Goal: Entertainment & Leisure: Browse casually

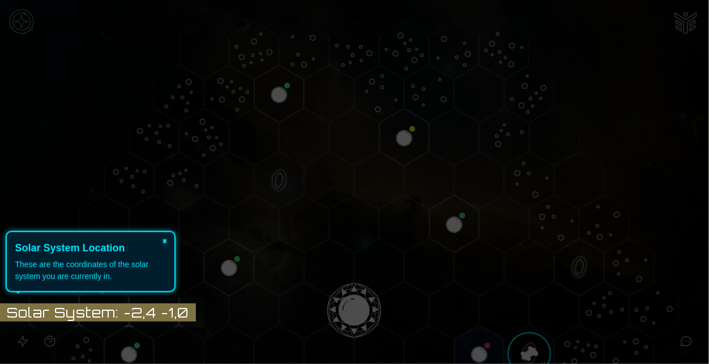
click at [164, 245] on button "×" at bounding box center [165, 240] width 18 height 16
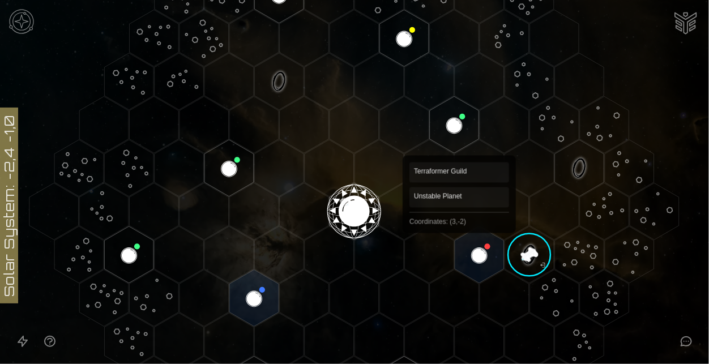
scroll to position [111, 0]
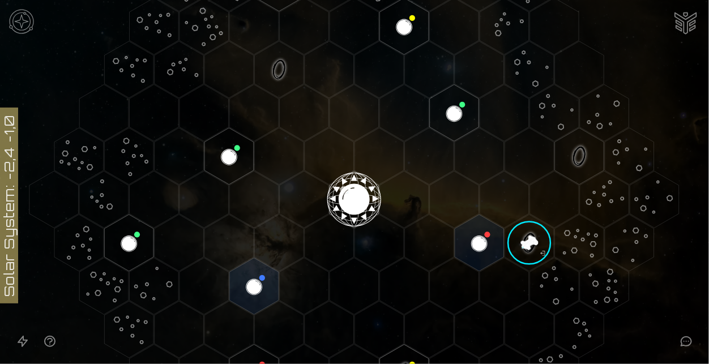
click at [524, 253] on image at bounding box center [530, 243] width 58 height 58
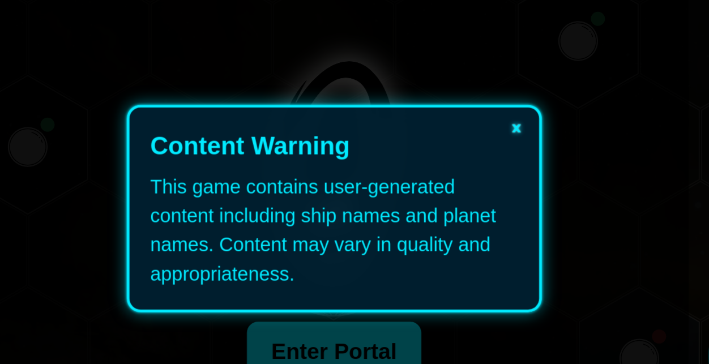
click at [432, 150] on button "×" at bounding box center [429, 149] width 18 height 16
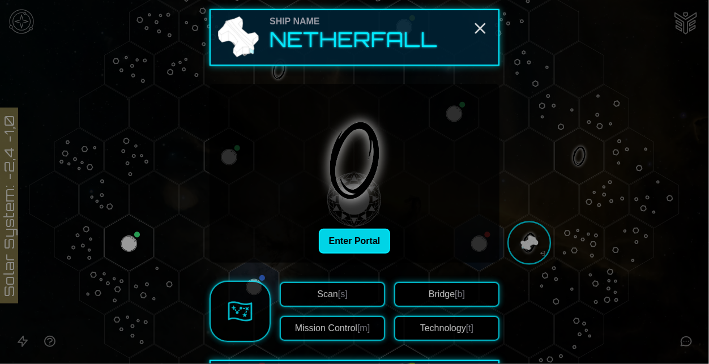
click at [339, 248] on button "Enter Portal" at bounding box center [355, 241] width 72 height 25
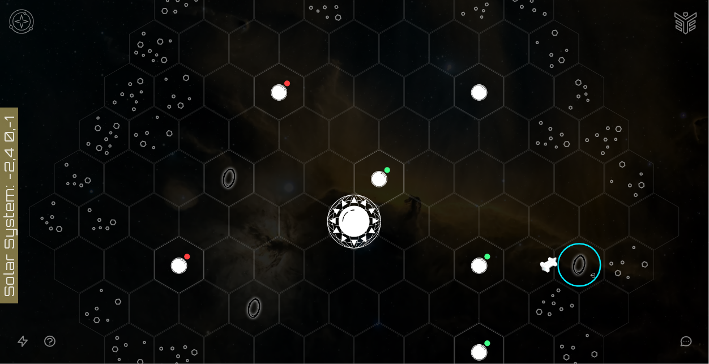
scroll to position [61, 0]
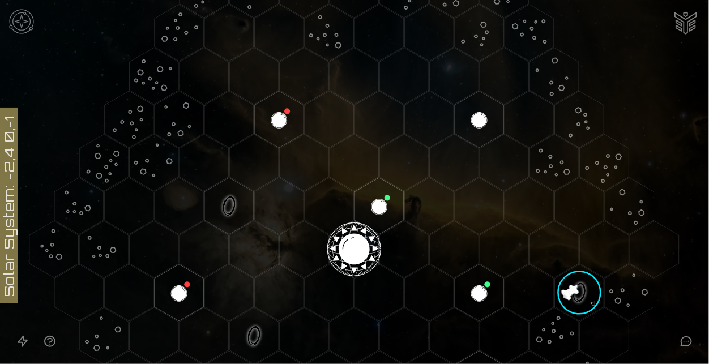
click at [586, 289] on image at bounding box center [580, 293] width 58 height 58
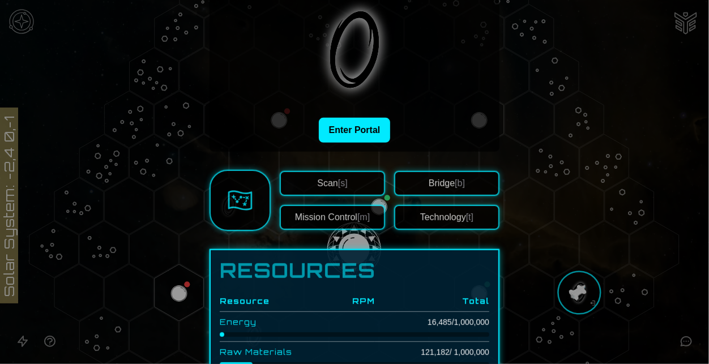
scroll to position [104, 0]
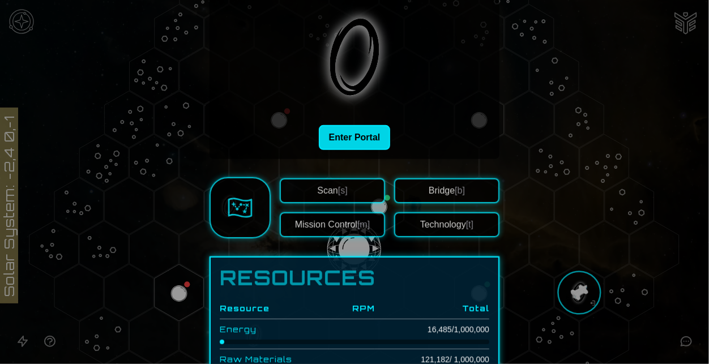
click at [370, 144] on button "Enter Portal" at bounding box center [355, 137] width 72 height 25
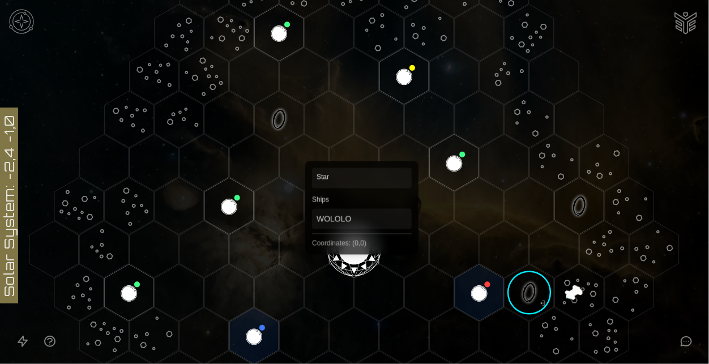
click at [362, 250] on polygon "Hex at coordinates 0,0, clickable" at bounding box center [354, 249] width 49 height 57
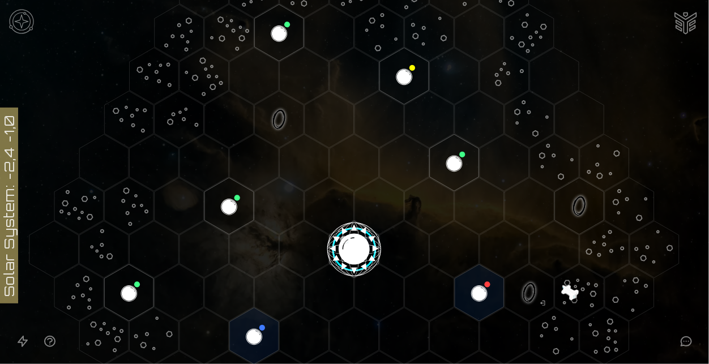
click at [362, 250] on image at bounding box center [355, 247] width 58 height 58
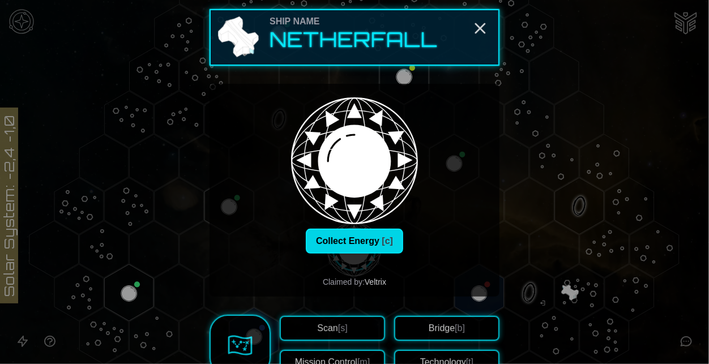
click at [351, 234] on button "Collect Energy [c]" at bounding box center [354, 241] width 97 height 25
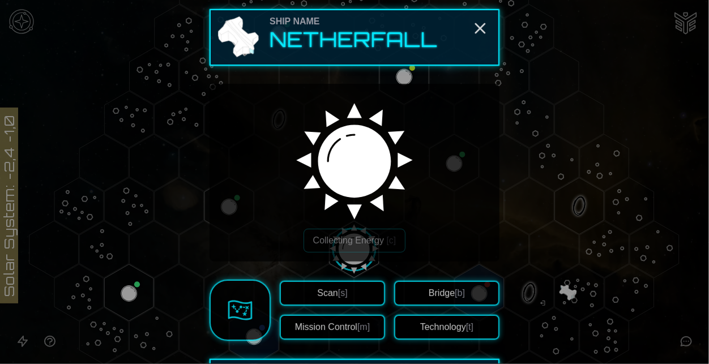
scroll to position [98, 0]
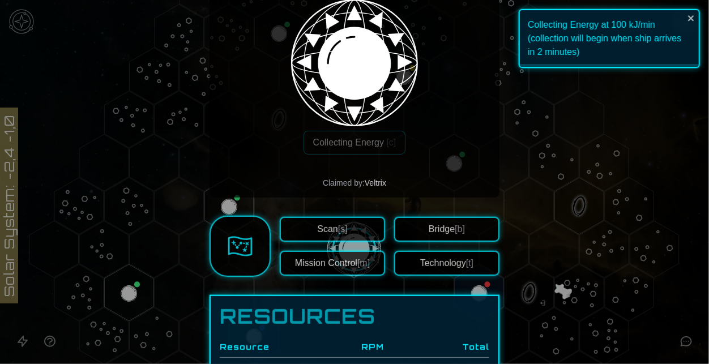
click at [448, 216] on div "Scan [s] Mission Control [m] Bridge [b] Technology [t]" at bounding box center [355, 246] width 290 height 61
click at [453, 228] on button "Bridge [b]" at bounding box center [446, 229] width 105 height 25
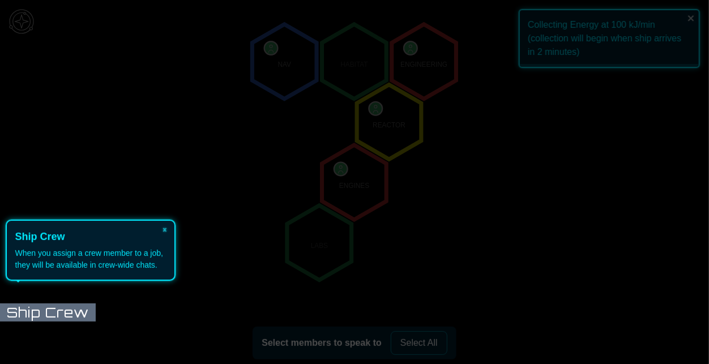
scroll to position [130, 0]
click at [693, 22] on icon at bounding box center [351, 182] width 715 height 364
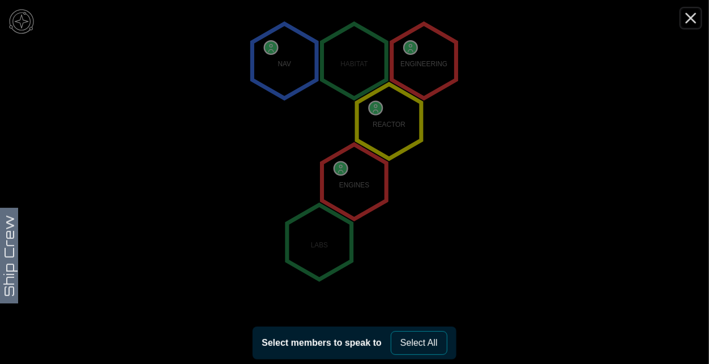
click at [694, 15] on line "Close" at bounding box center [691, 18] width 9 height 9
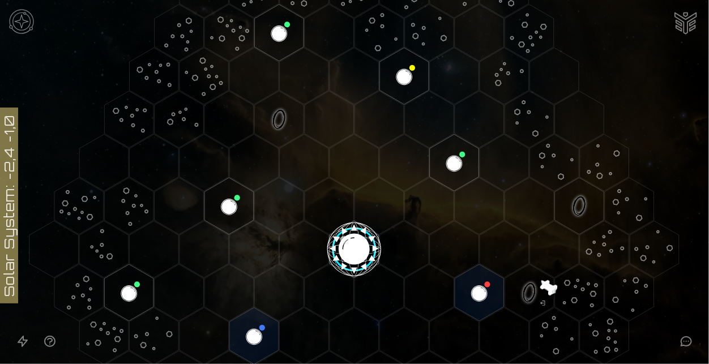
click at [330, 239] on image at bounding box center [355, 247] width 58 height 58
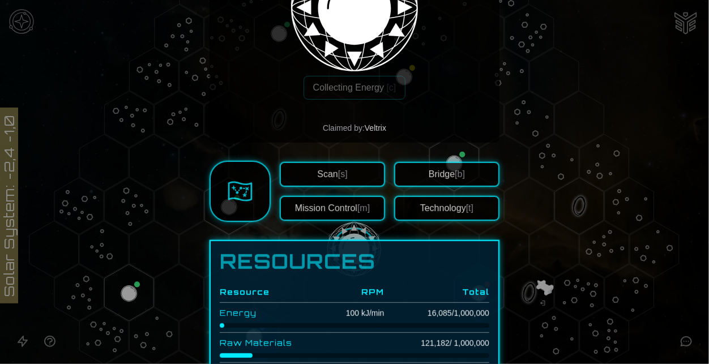
scroll to position [165, 0]
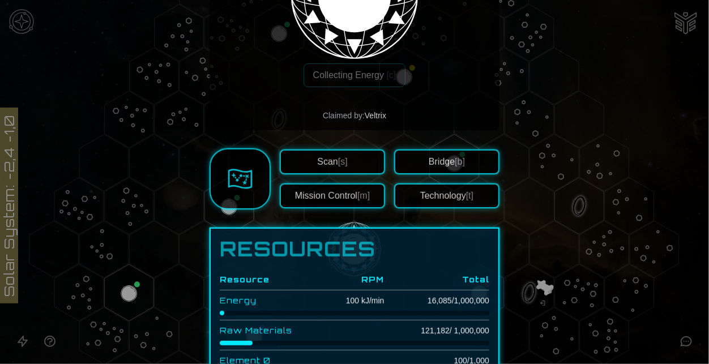
click at [325, 193] on button "Mission Control [m]" at bounding box center [332, 196] width 105 height 25
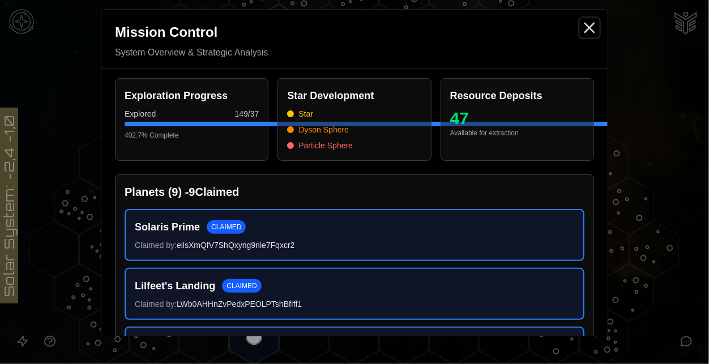
click at [589, 22] on icon "Close" at bounding box center [590, 28] width 18 height 18
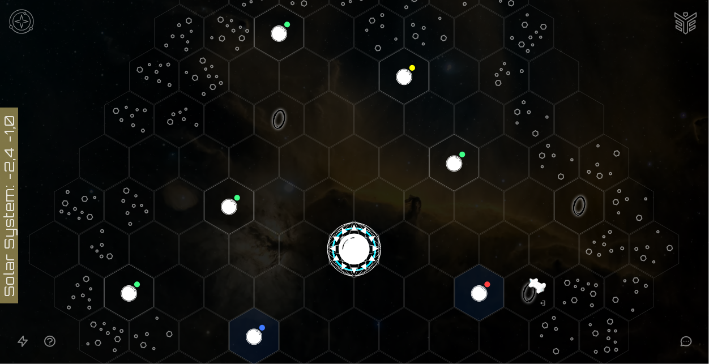
click at [364, 236] on image at bounding box center [355, 247] width 58 height 58
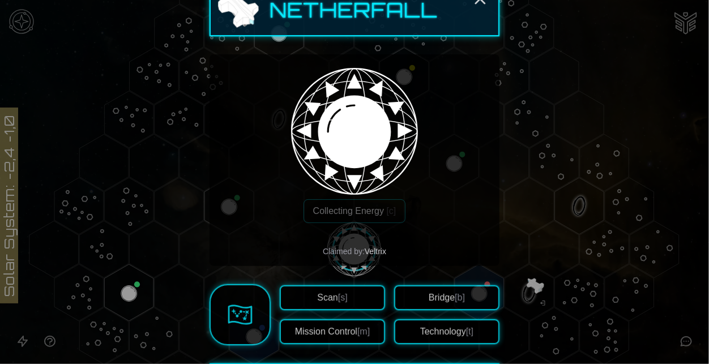
scroll to position [32, 0]
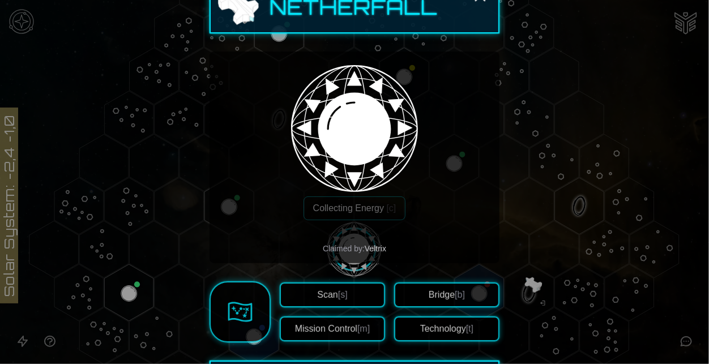
click at [431, 331] on button "Technology [t]" at bounding box center [446, 329] width 105 height 25
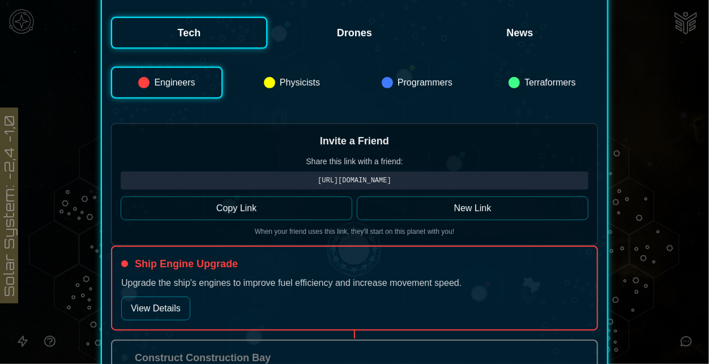
scroll to position [258, 0]
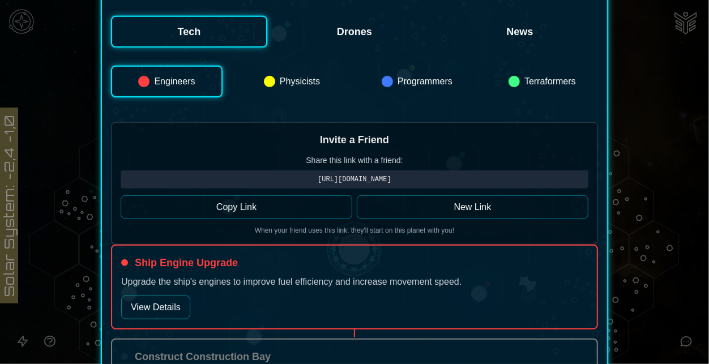
click at [172, 312] on button "View Details" at bounding box center [155, 308] width 69 height 24
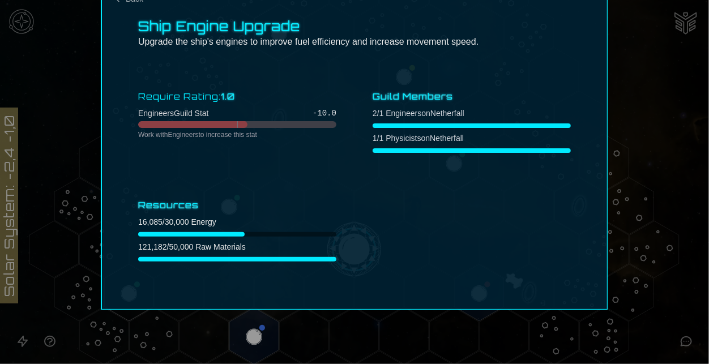
click at [620, 218] on div at bounding box center [354, 182] width 709 height 364
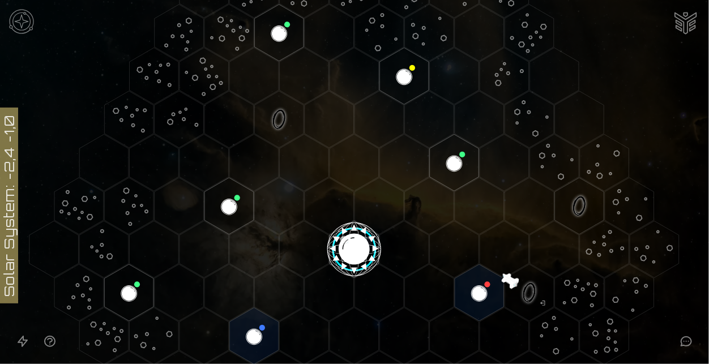
click at [373, 236] on image at bounding box center [355, 247] width 58 height 58
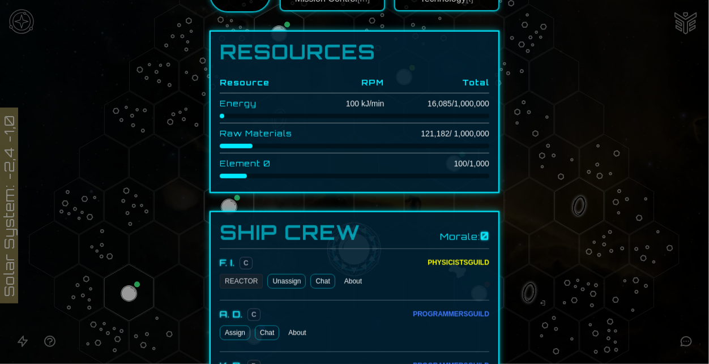
scroll to position [340, 0]
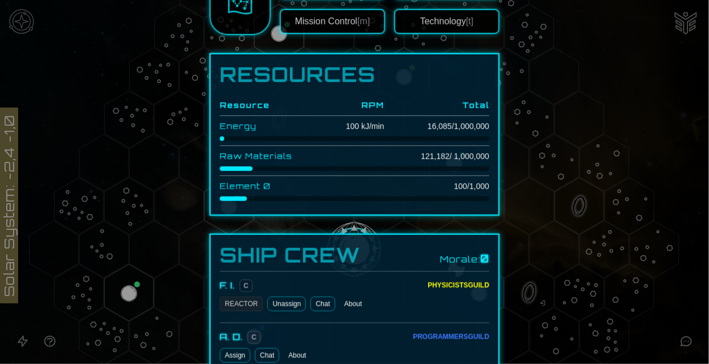
click at [368, 27] on button "Mission Control [m]" at bounding box center [332, 21] width 105 height 25
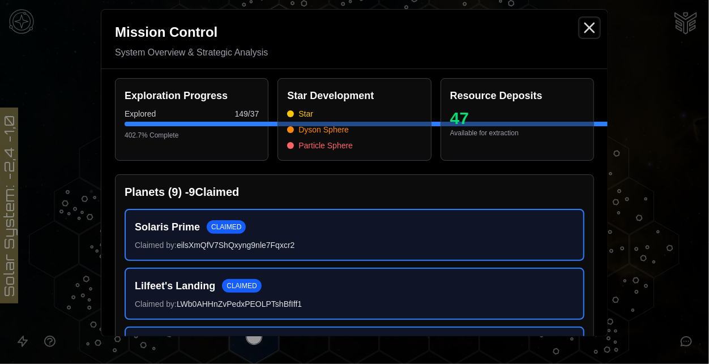
click at [593, 25] on icon "Close" at bounding box center [590, 28] width 18 height 18
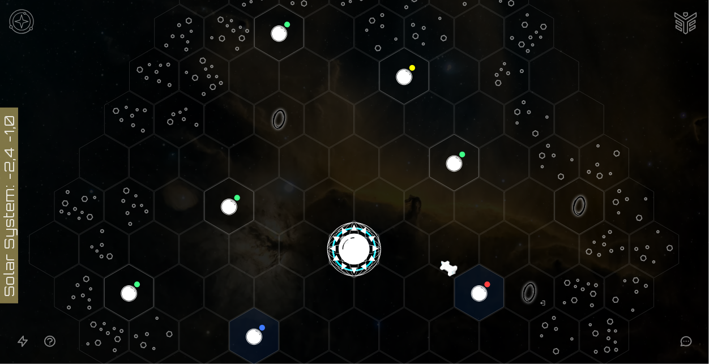
click at [355, 249] on image at bounding box center [355, 247] width 58 height 58
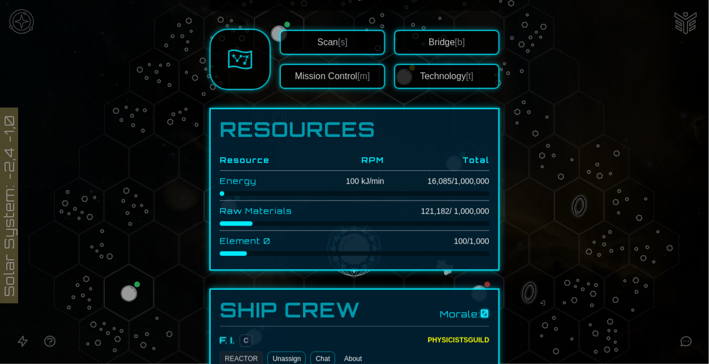
scroll to position [284, 0]
click at [457, 72] on button "Technology [t]" at bounding box center [446, 77] width 105 height 25
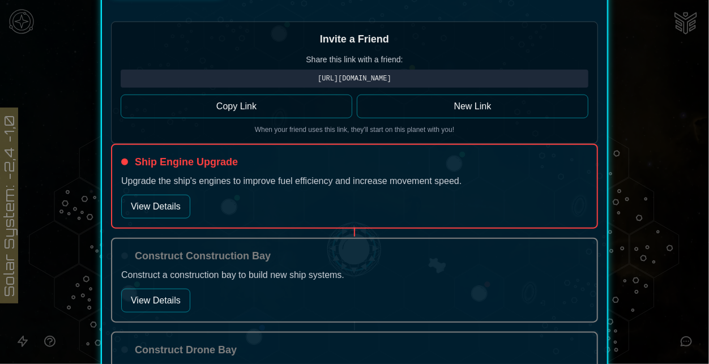
scroll to position [366, 0]
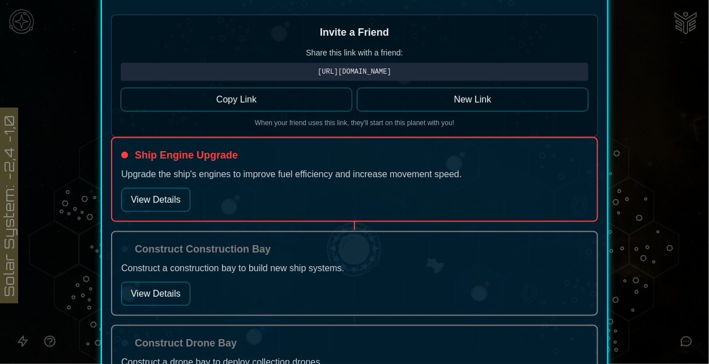
click at [148, 293] on button "View Details" at bounding box center [155, 294] width 69 height 24
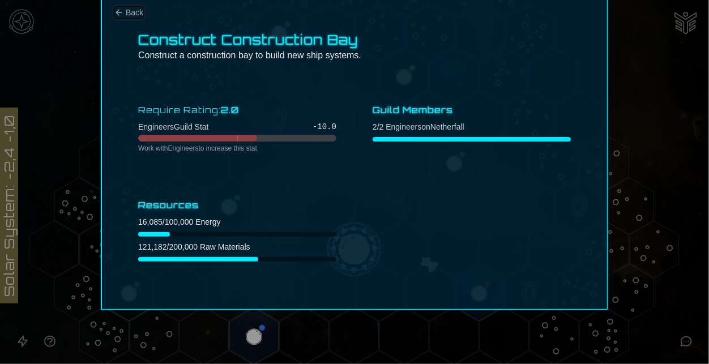
click at [127, 16] on span "Back" at bounding box center [135, 12] width 18 height 11
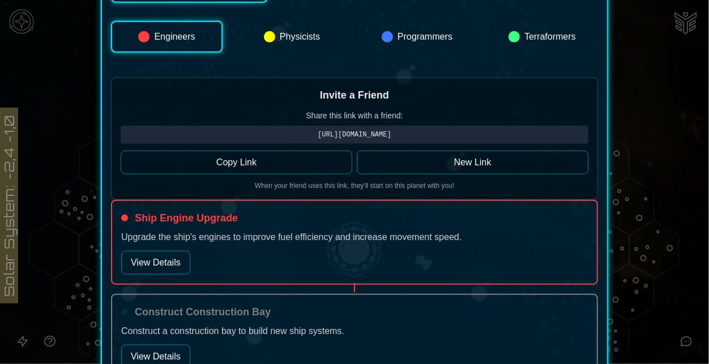
scroll to position [310, 0]
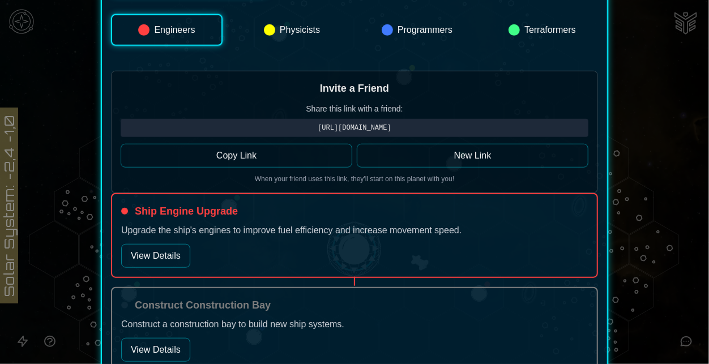
click at [322, 37] on button "Physicists" at bounding box center [292, 30] width 112 height 32
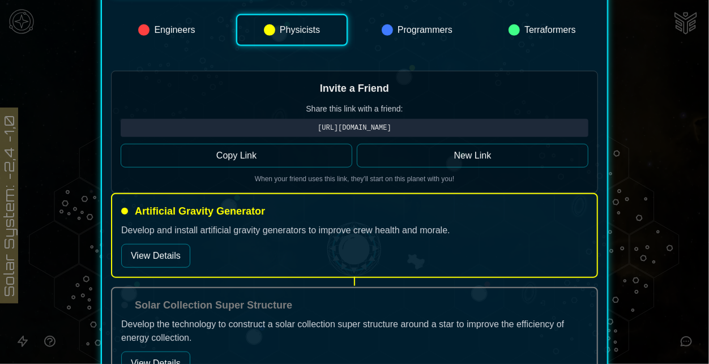
click at [170, 269] on div "Artificial Gravity Generator Develop and install artificial gravity generators …" at bounding box center [354, 235] width 487 height 85
click at [162, 264] on button "View Details" at bounding box center [155, 256] width 69 height 24
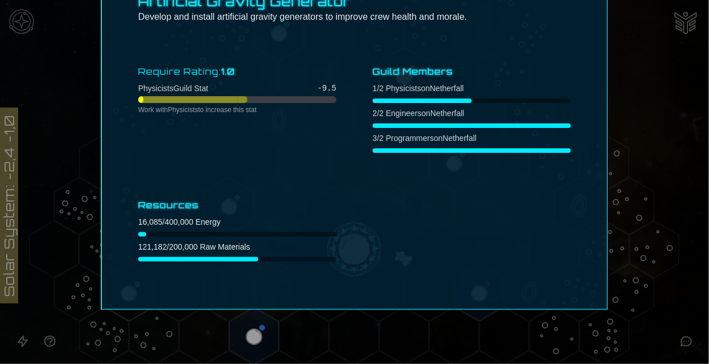
scroll to position [54, 0]
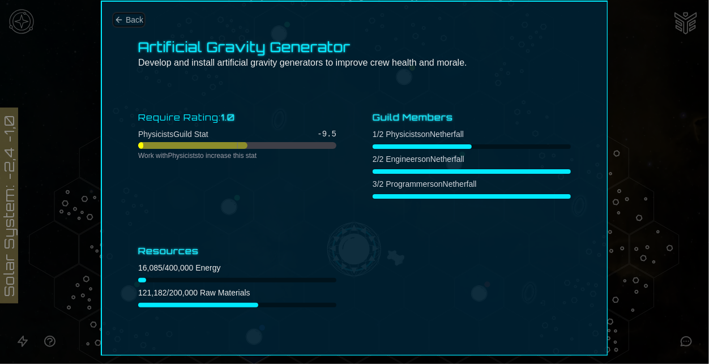
click at [136, 18] on span "Back" at bounding box center [135, 19] width 18 height 11
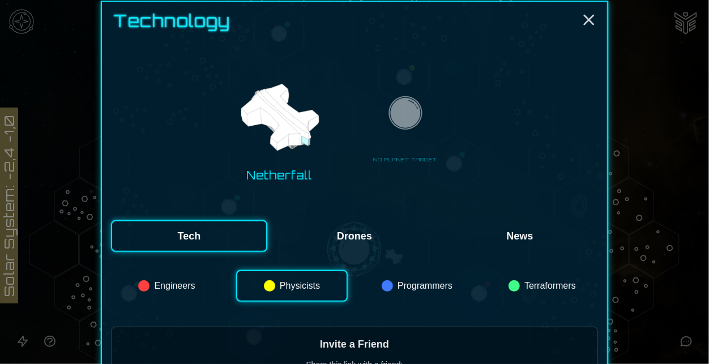
click at [437, 285] on button "Programmers" at bounding box center [417, 286] width 112 height 32
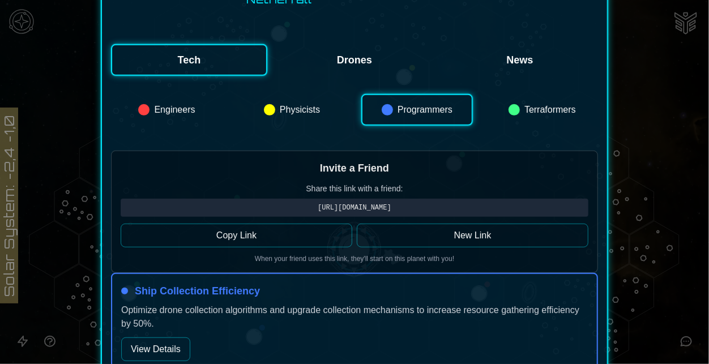
scroll to position [232, 0]
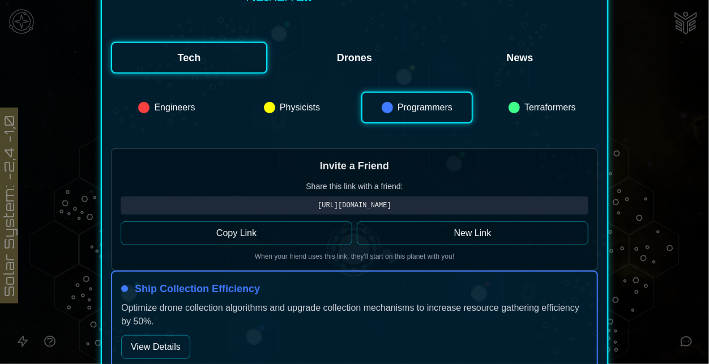
click at [158, 355] on button "View Details" at bounding box center [155, 347] width 69 height 24
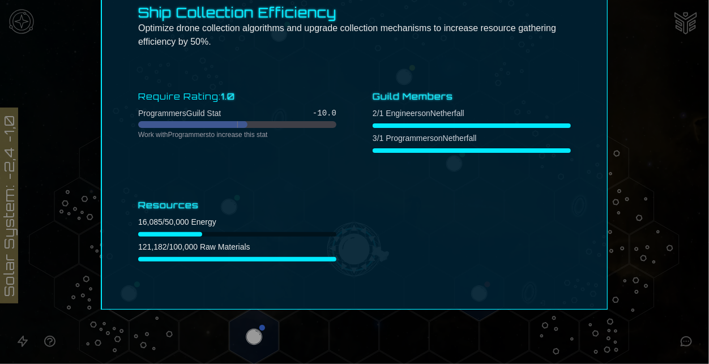
click at [181, 104] on div "Require Rating: 1.0 Programmers Guild Stat -10.0 Work with Programmers to incre…" at bounding box center [237, 121] width 198 height 73
click at [184, 110] on span "Programmers Guild Stat" at bounding box center [179, 113] width 83 height 11
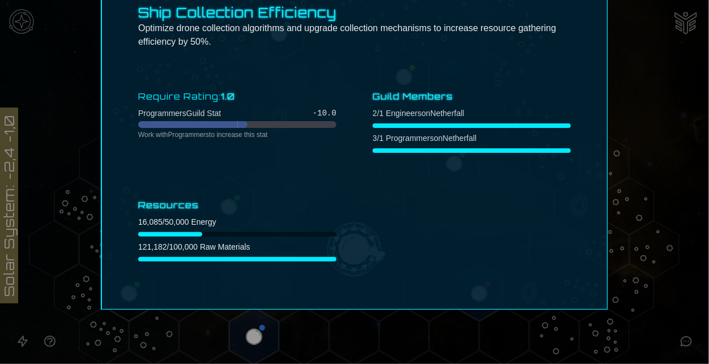
scroll to position [0, 0]
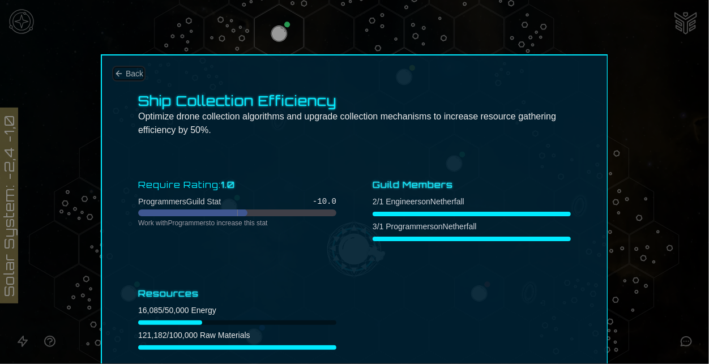
click at [128, 75] on span "Back" at bounding box center [135, 73] width 18 height 11
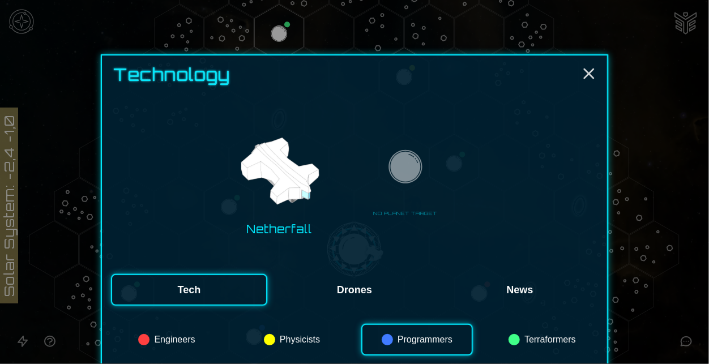
click at [550, 288] on button "News" at bounding box center [520, 290] width 156 height 32
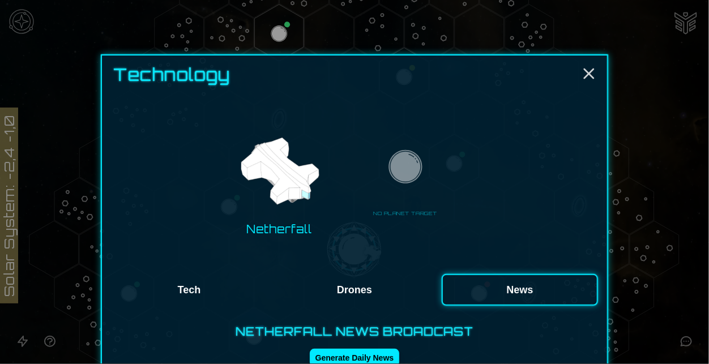
scroll to position [80, 0]
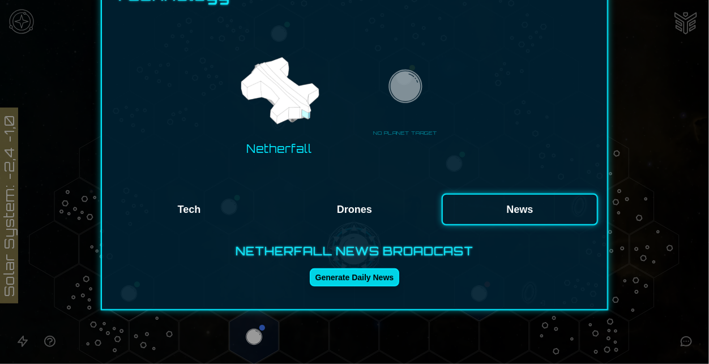
click at [347, 282] on button "Generate Daily News" at bounding box center [355, 278] width 90 height 18
click at [636, 339] on div at bounding box center [354, 182] width 709 height 364
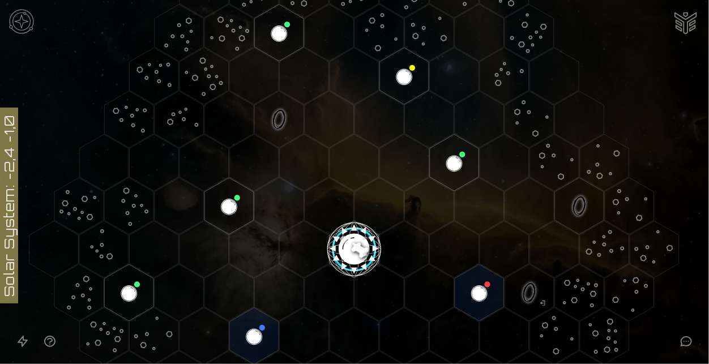
click at [685, 344] on icon at bounding box center [687, 342] width 14 height 14
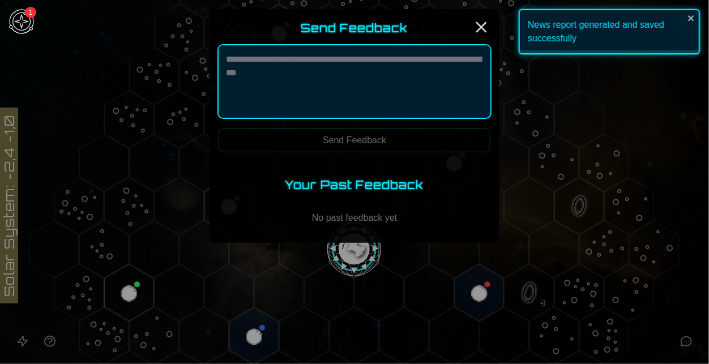
click at [431, 59] on textarea at bounding box center [355, 81] width 272 height 73
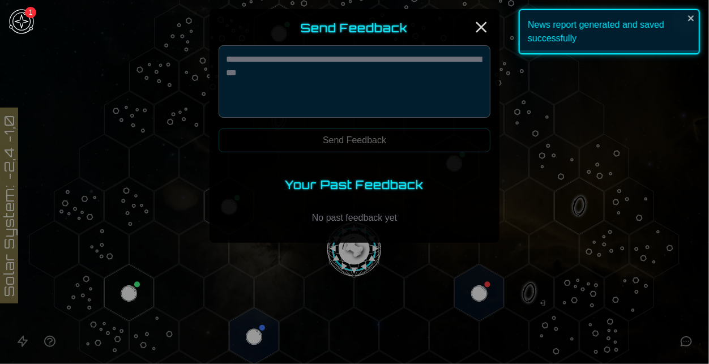
click at [565, 49] on div "News report generated and saved successfully" at bounding box center [609, 31] width 181 height 45
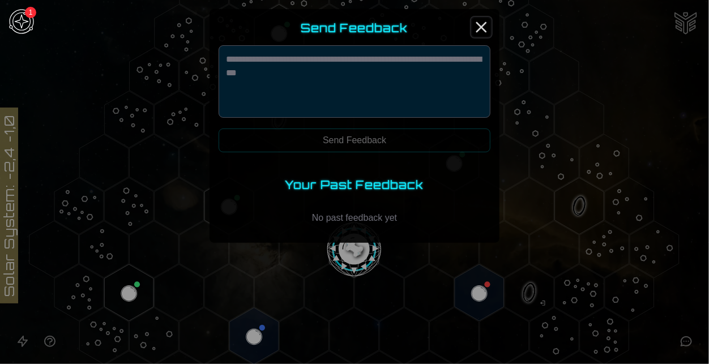
click at [481, 33] on icon "Close" at bounding box center [481, 27] width 18 height 18
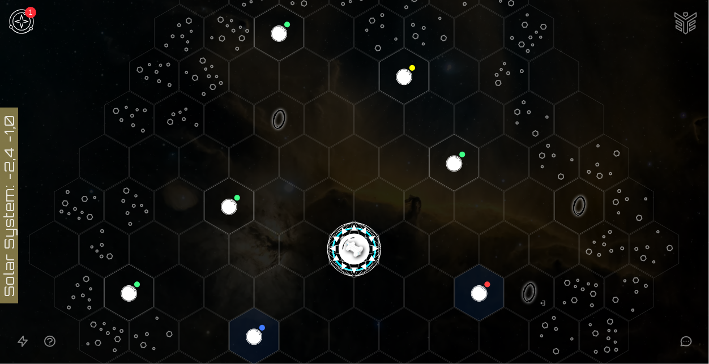
click at [351, 235] on image at bounding box center [355, 247] width 58 height 58
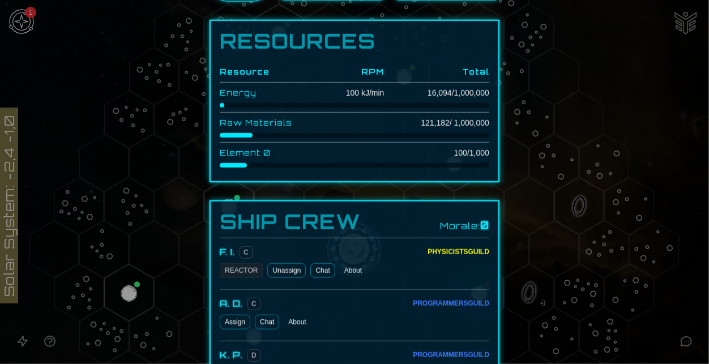
scroll to position [847, 0]
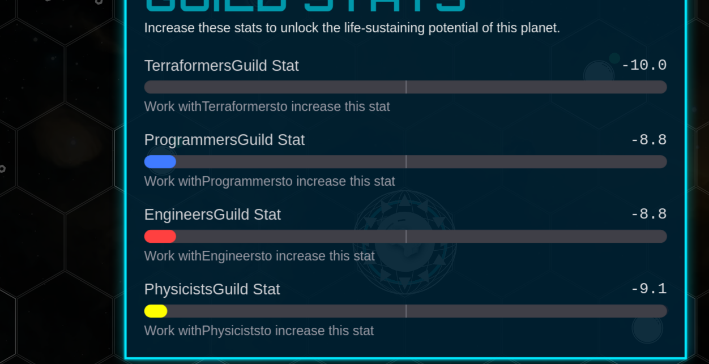
click at [326, 175] on p "Work with Terraformers to increase this stat" at bounding box center [355, 179] width 270 height 9
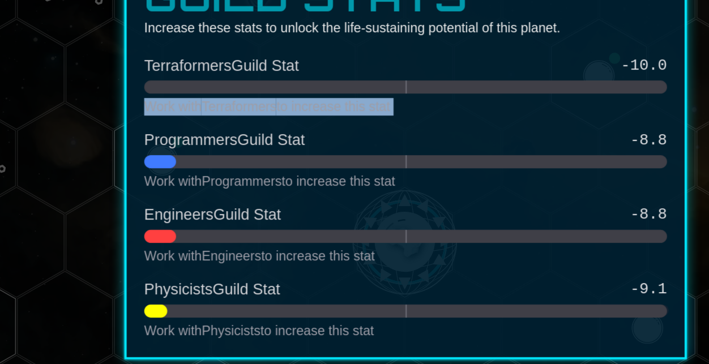
click at [309, 238] on div "Engineers Guild Stat -8.8" at bounding box center [355, 234] width 270 height 11
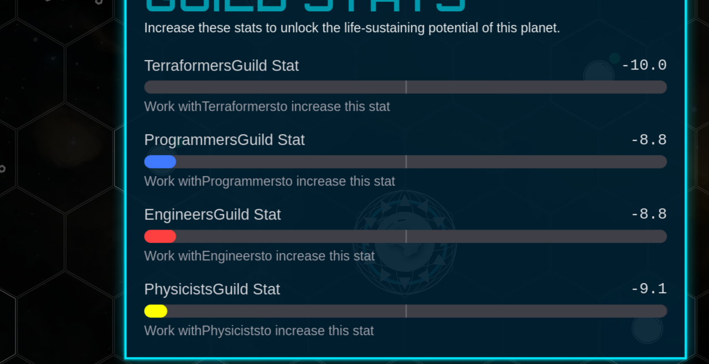
click at [291, 255] on p "Work with Engineers to increase this stat" at bounding box center [355, 256] width 270 height 9
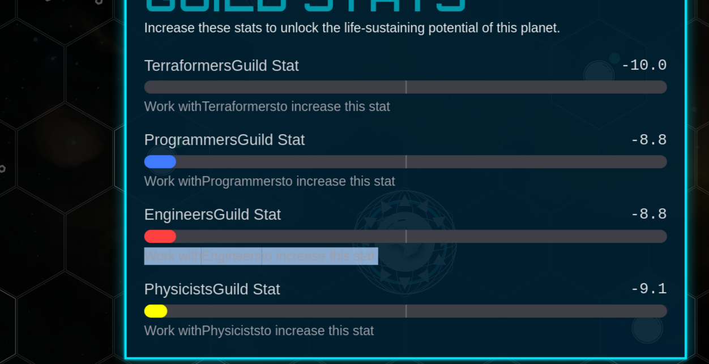
click at [291, 255] on p "Work with Engineers to increase this stat" at bounding box center [355, 256] width 270 height 9
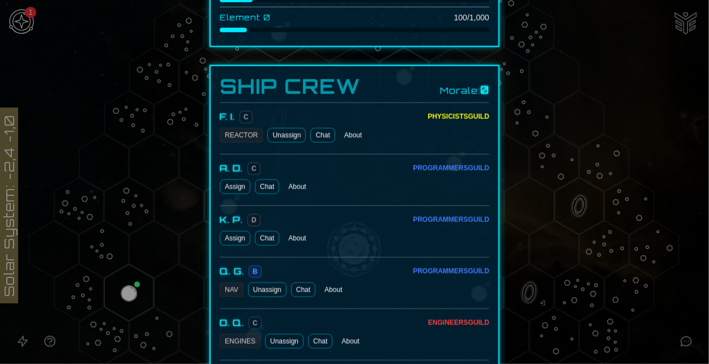
scroll to position [513, 0]
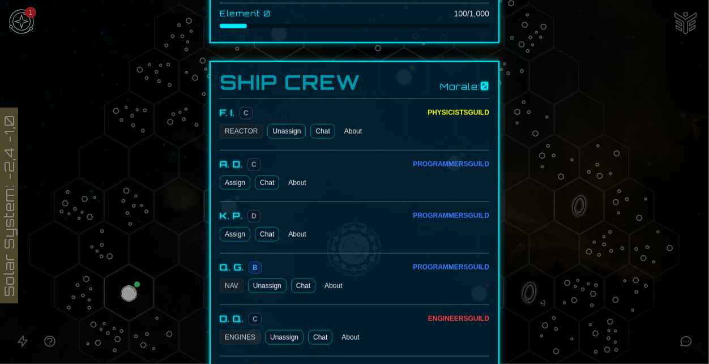
click at [347, 129] on button "About" at bounding box center [353, 131] width 27 height 15
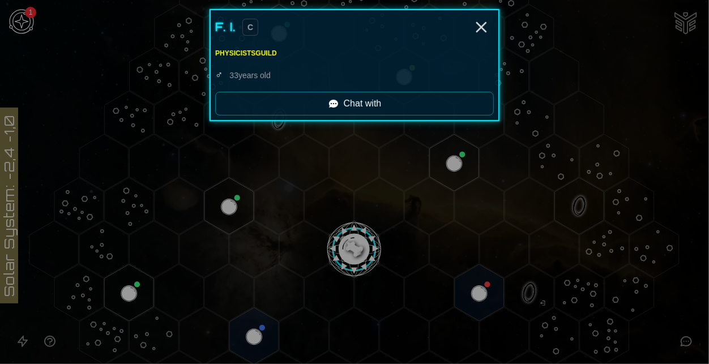
click at [414, 93] on link "Chat with" at bounding box center [354, 104] width 279 height 24
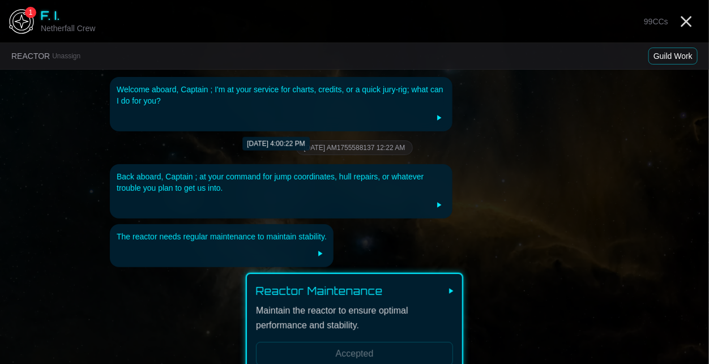
click at [429, 122] on div at bounding box center [281, 118] width 329 height 14
click at [686, 21] on line "Close" at bounding box center [686, 21] width 9 height 9
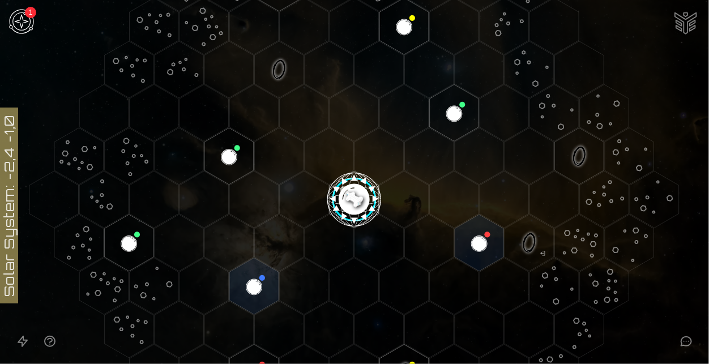
scroll to position [118, 0]
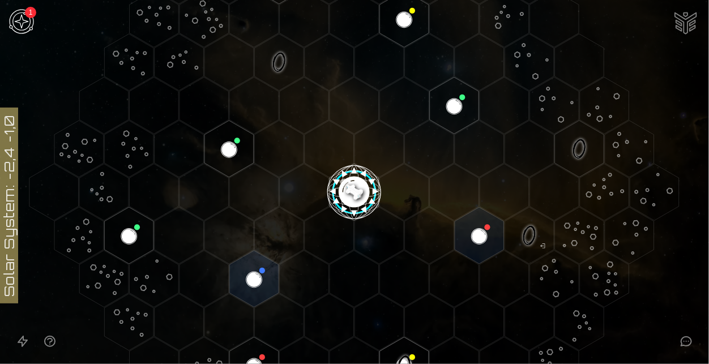
click at [360, 189] on image at bounding box center [355, 189] width 58 height 58
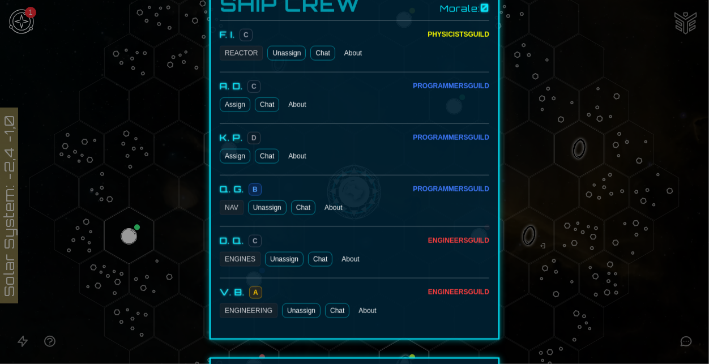
scroll to position [627, 0]
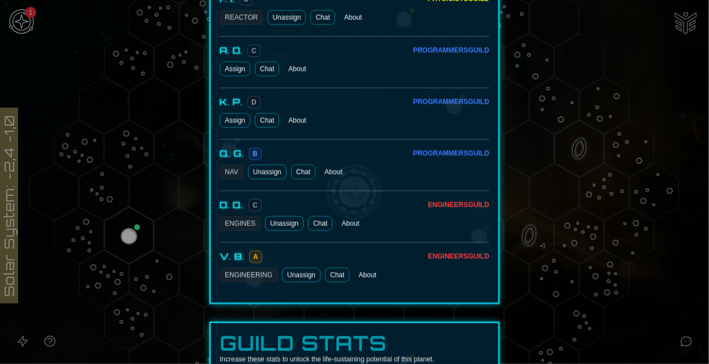
click at [338, 276] on link "Chat" at bounding box center [337, 275] width 24 height 15
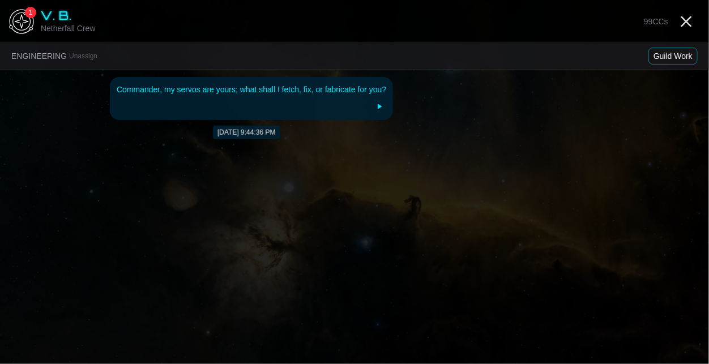
click at [371, 97] on div "Commander, my servos are yours; what shall I fetch, fix, or fabricate for you?" at bounding box center [251, 98] width 283 height 43
click at [381, 106] on icon at bounding box center [380, 106] width 4 height 5
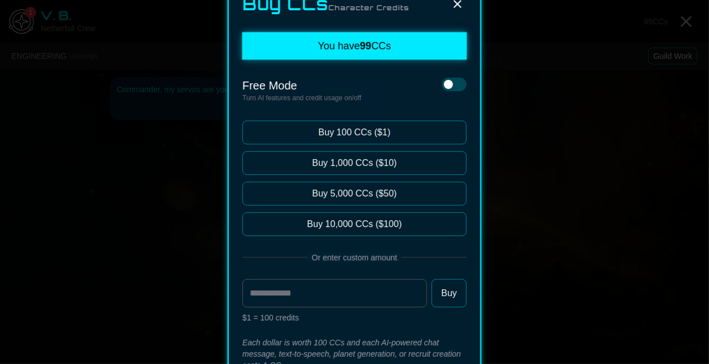
click at [460, 11] on button at bounding box center [458, 4] width 18 height 18
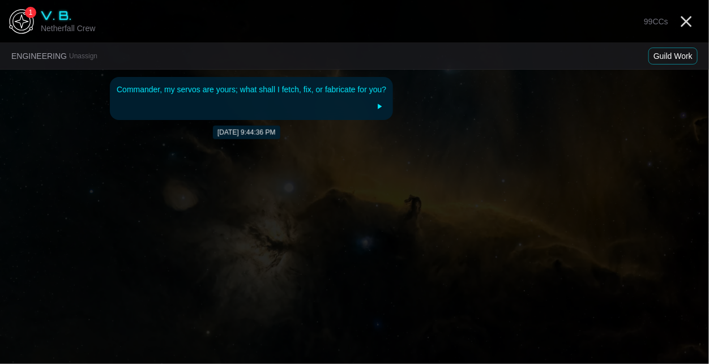
click at [383, 108] on icon at bounding box center [379, 106] width 9 height 9
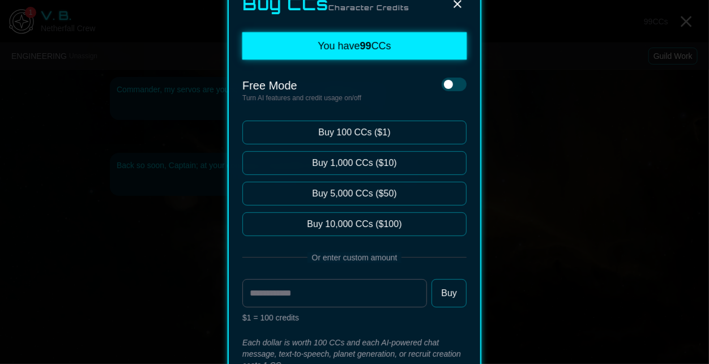
click at [453, 79] on button at bounding box center [454, 85] width 25 height 14
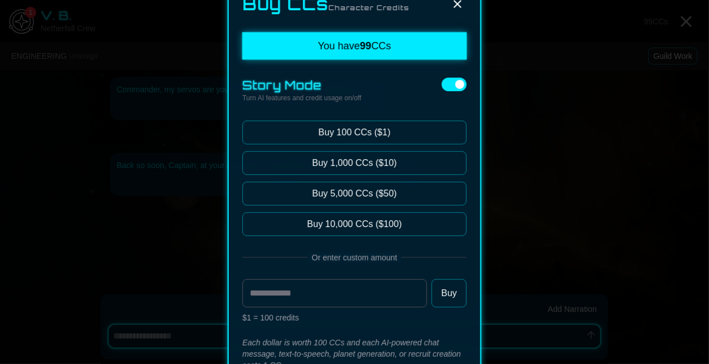
click at [462, 5] on icon at bounding box center [458, 4] width 14 height 14
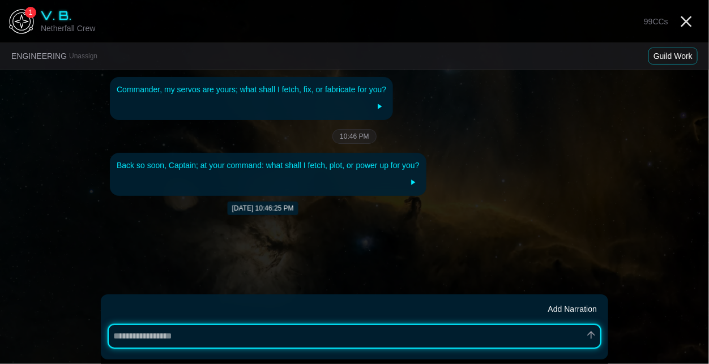
click at [408, 184] on icon at bounding box center [412, 182] width 9 height 9
click at [692, 25] on icon "Close" at bounding box center [686, 21] width 18 height 18
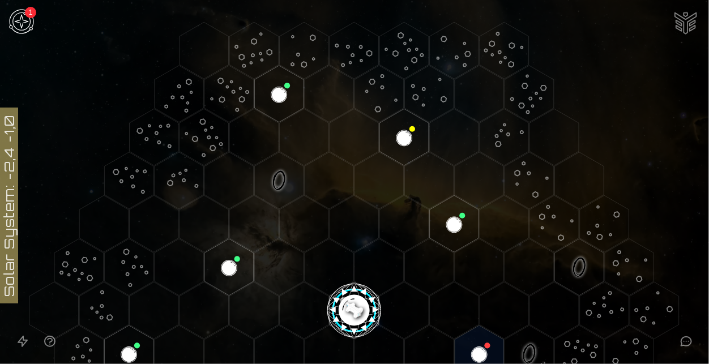
click at [675, 25] on img "Ship AI Chat" at bounding box center [685, 21] width 27 height 27
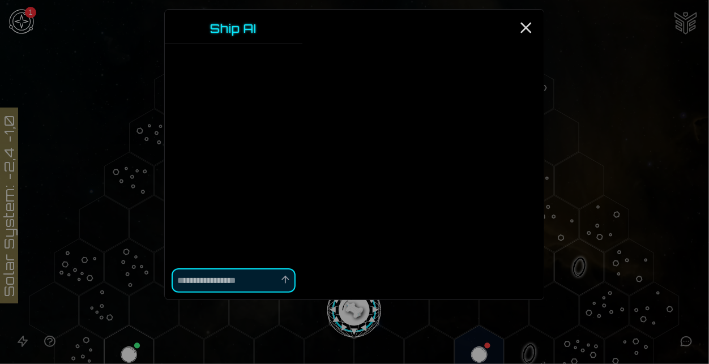
type textarea "*"
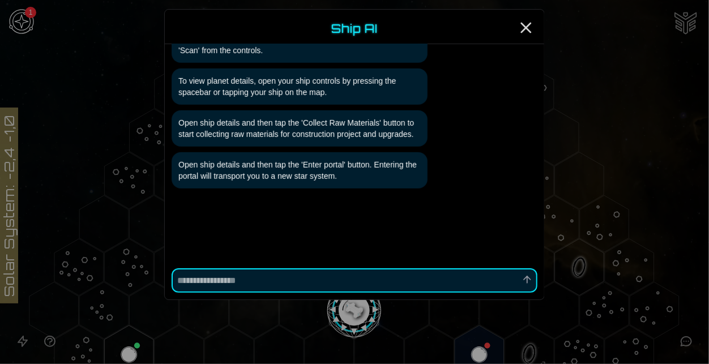
scroll to position [249, 0]
click at [522, 31] on line "Close" at bounding box center [526, 27] width 9 height 9
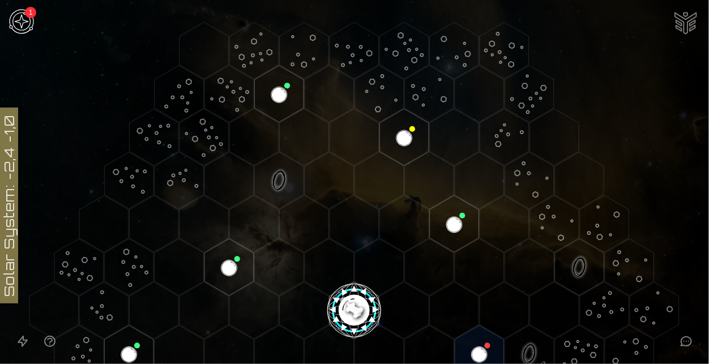
click at [20, 6] on img at bounding box center [22, 22] width 34 height 34
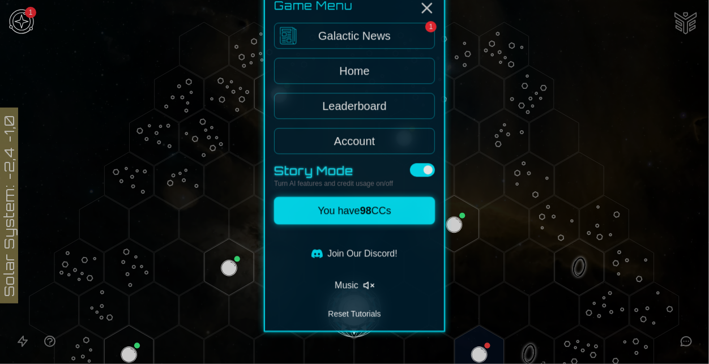
click at [391, 66] on link "Galactic News 1" at bounding box center [354, 75] width 161 height 26
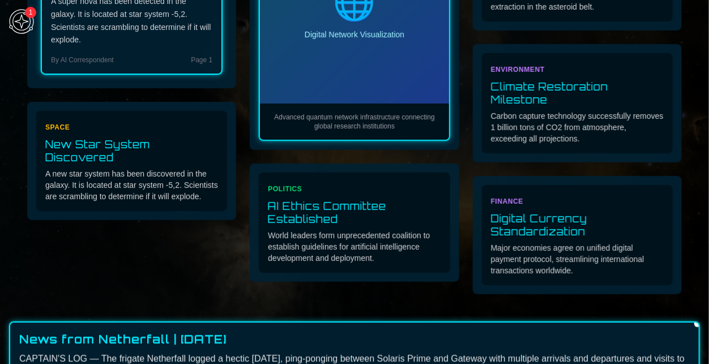
scroll to position [404, 0]
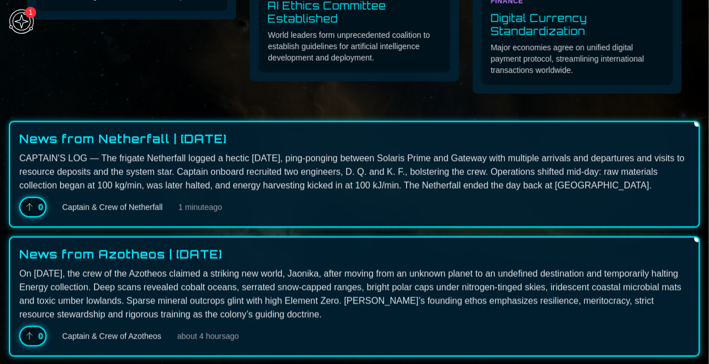
click at [39, 207] on span "0" at bounding box center [41, 207] width 5 height 11
click at [29, 12] on div "1" at bounding box center [30, 12] width 11 height 11
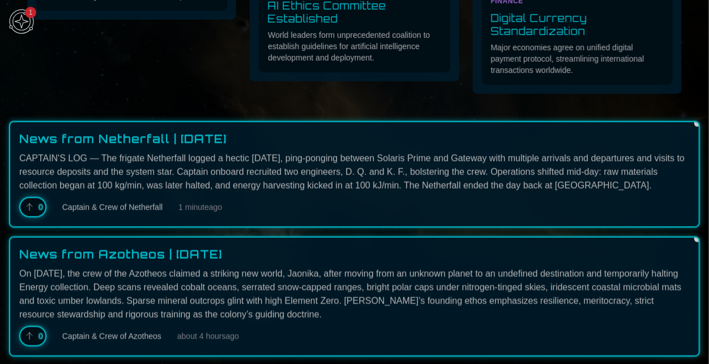
click at [426, 242] on span at bounding box center [428, 244] width 9 height 9
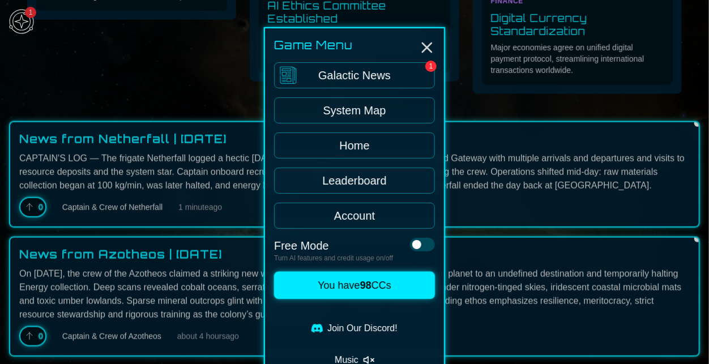
click at [515, 245] on div at bounding box center [354, 182] width 709 height 364
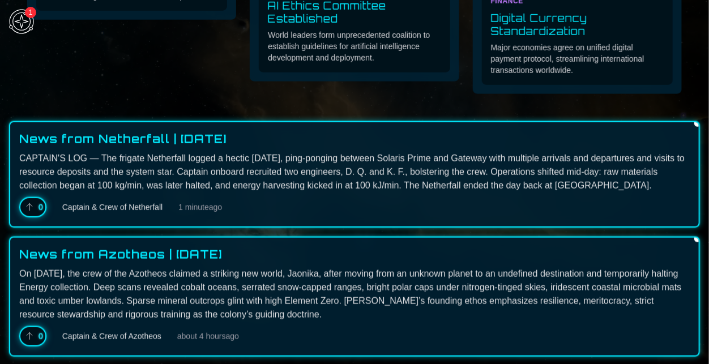
scroll to position [0, 0]
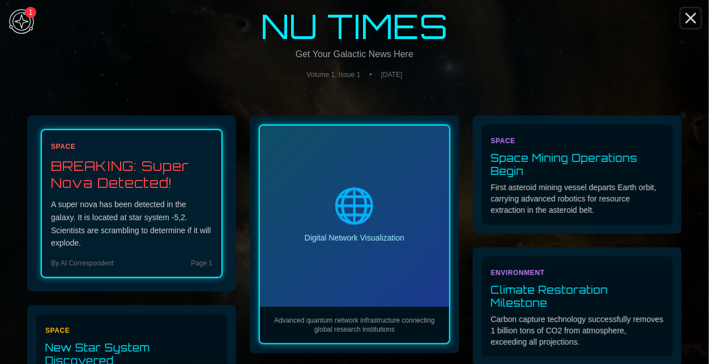
click at [692, 14] on icon "Close" at bounding box center [691, 18] width 18 height 18
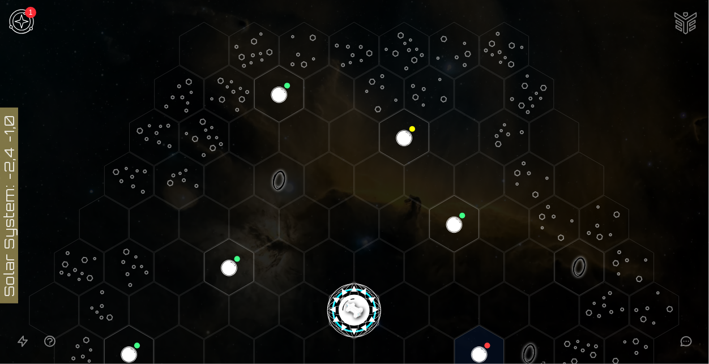
click at [20, 346] on icon "Open accessible navigation interface" at bounding box center [23, 342] width 14 height 14
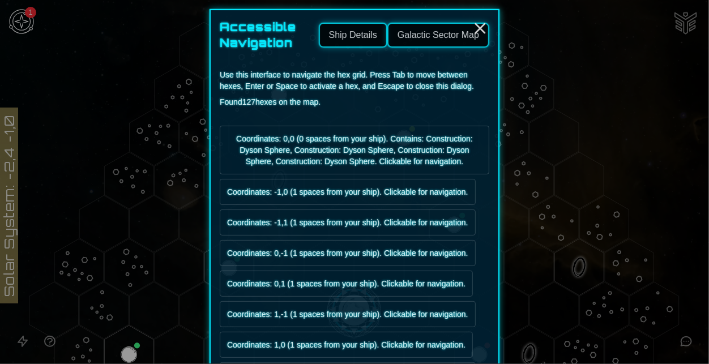
click at [373, 44] on button "Ship Details" at bounding box center [353, 35] width 69 height 25
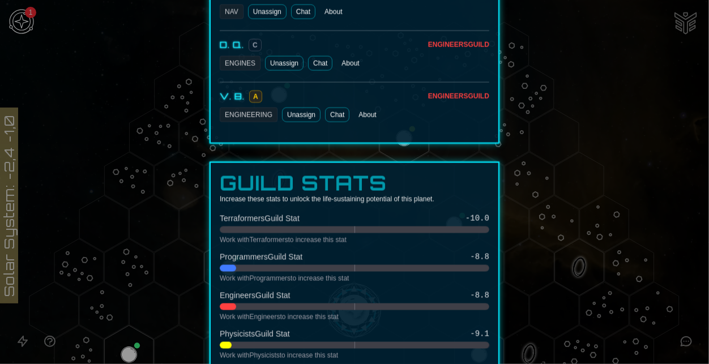
scroll to position [847, 0]
